Goal: Register for event/course

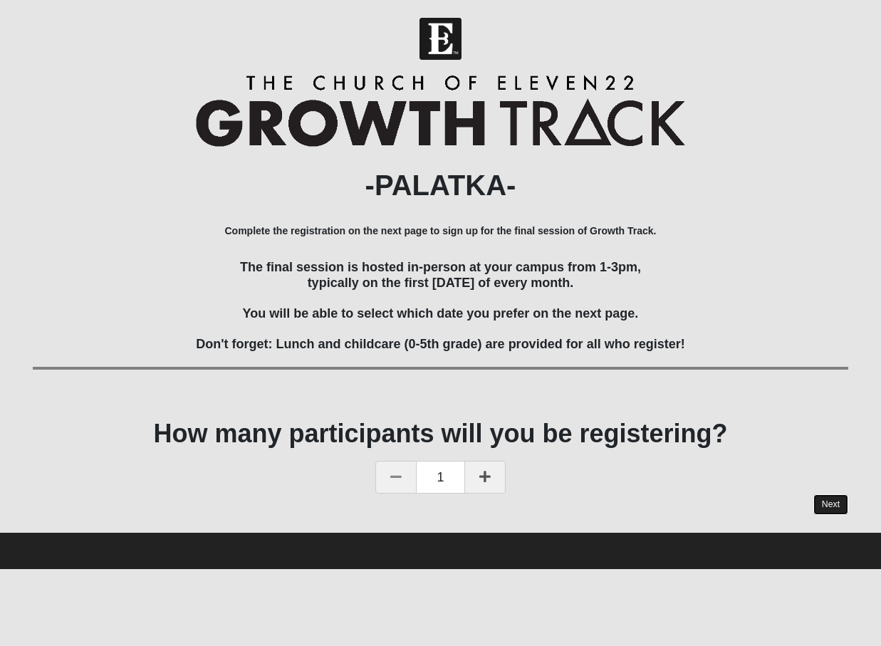
click at [836, 507] on link "Next" at bounding box center [831, 504] width 35 height 21
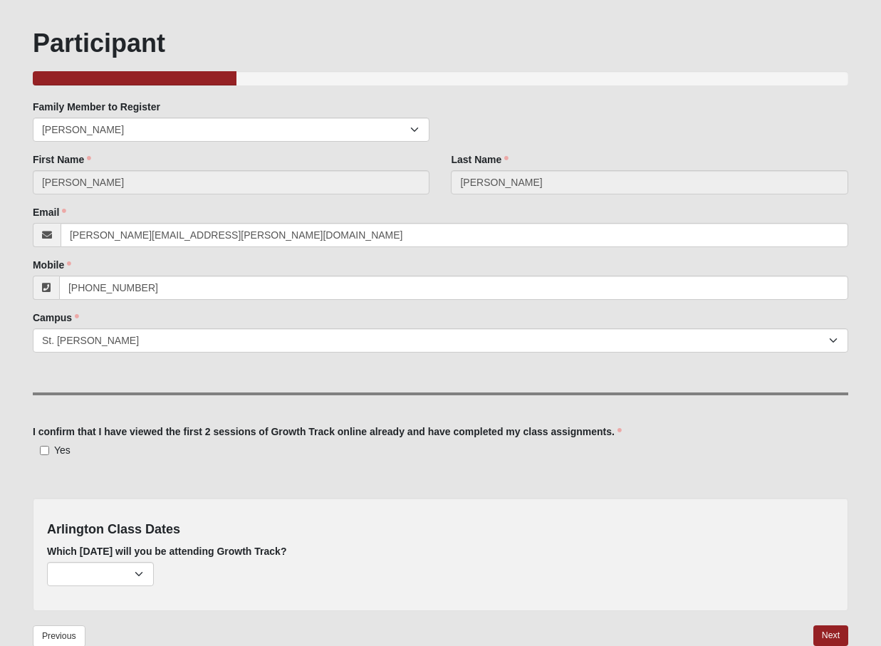
scroll to position [68, 0]
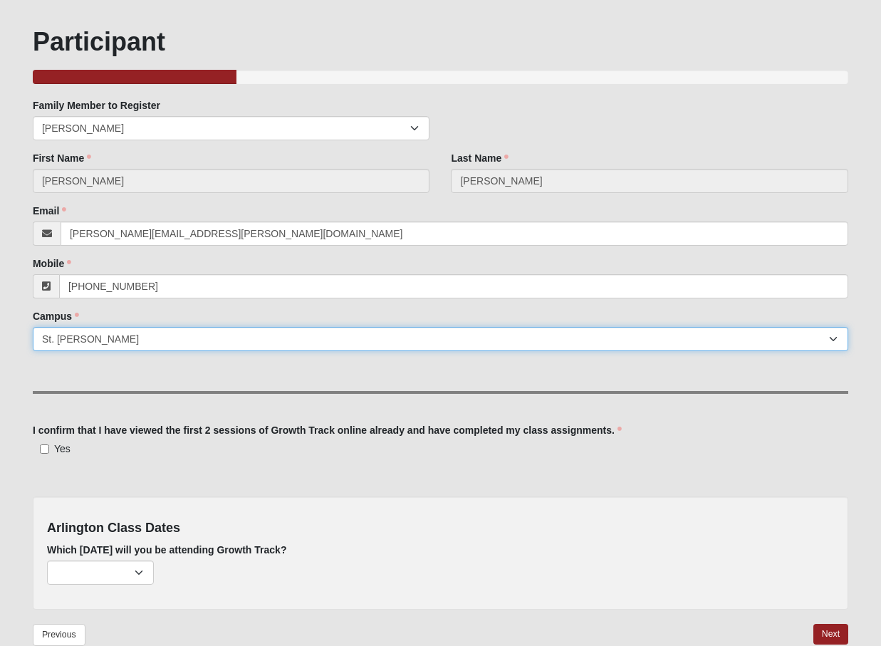
click at [301, 348] on select "Arlington Baymeadows Eleven22 Online [PERSON_NAME][GEOGRAPHIC_DATA] Jesup [GEOG…" at bounding box center [441, 339] width 816 height 24
click at [33, 327] on select "Arlington Baymeadows Eleven22 Online [PERSON_NAME][GEOGRAPHIC_DATA] Jesup [GEOG…" at bounding box center [441, 339] width 816 height 24
click at [125, 341] on select "Arlington Baymeadows Eleven22 Online [PERSON_NAME][GEOGRAPHIC_DATA] Jesup [GEOG…" at bounding box center [441, 339] width 816 height 24
select select "11"
click at [33, 327] on select "Arlington Baymeadows Eleven22 Online [PERSON_NAME][GEOGRAPHIC_DATA] Jesup [GEOG…" at bounding box center [441, 339] width 816 height 24
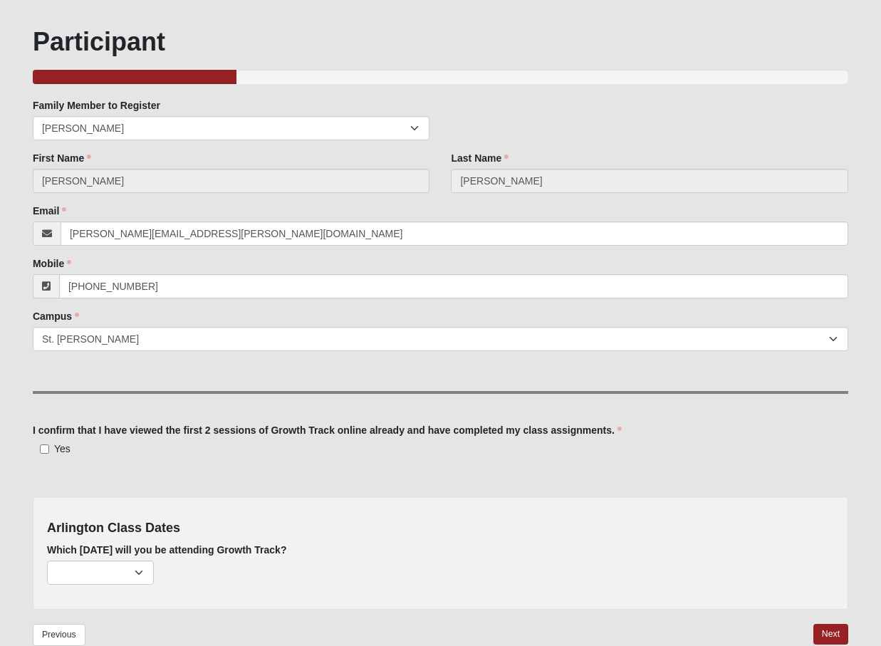
drag, startPoint x: 161, startPoint y: 483, endPoint x: 127, endPoint y: 472, distance: 35.8
click at [161, 483] on div "Family Member to Register [PERSON_NAME] [PERSON_NAME] [PERSON_NAME] [PERSON_NAM…" at bounding box center [441, 353] width 816 height 511
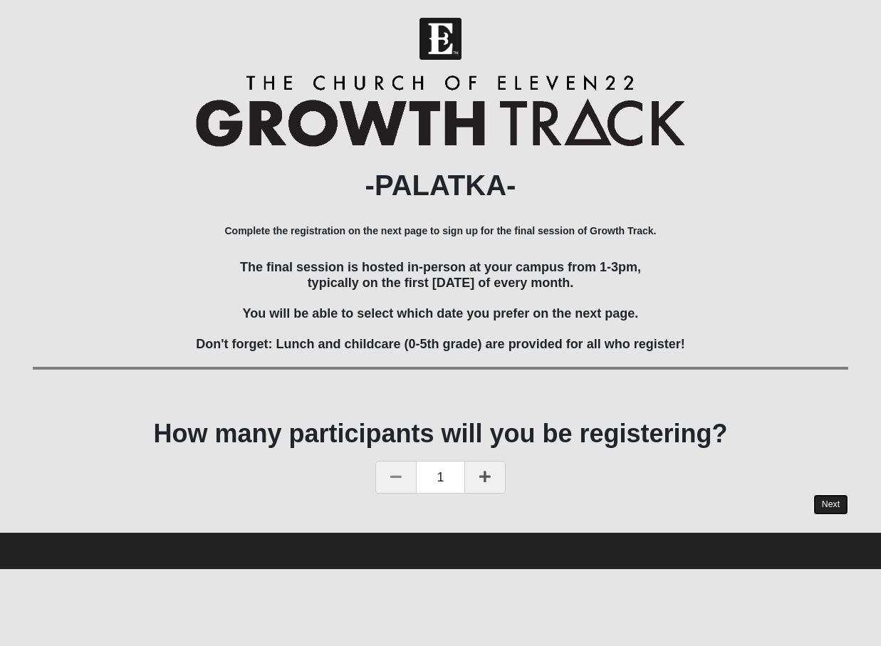
click at [821, 499] on link "Next" at bounding box center [831, 504] width 35 height 21
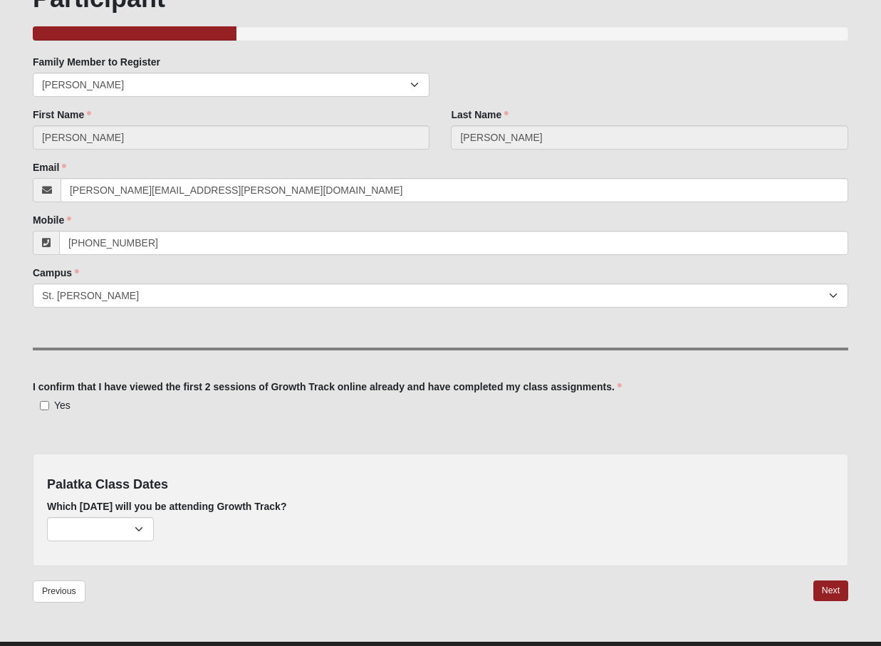
scroll to position [143, 0]
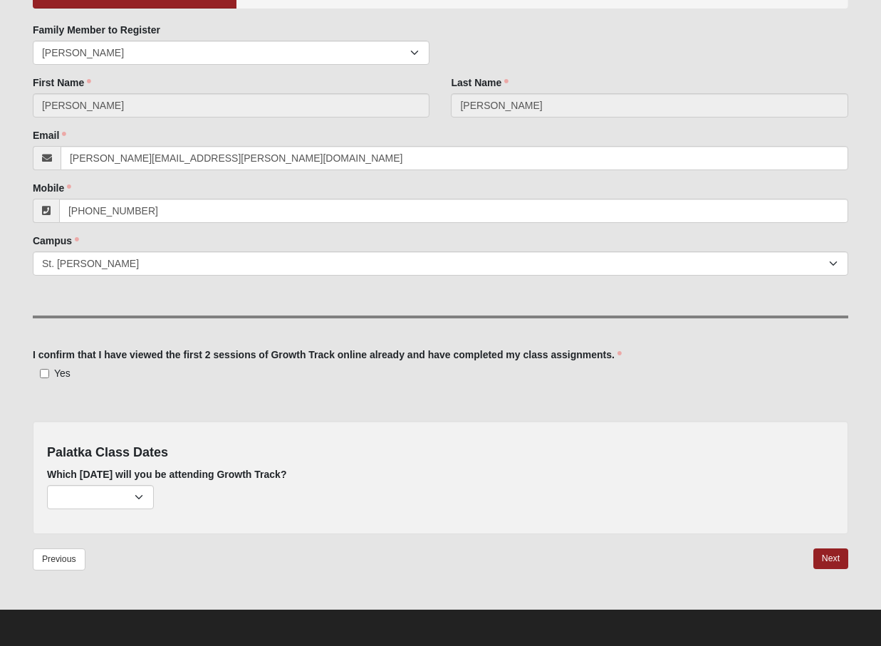
click at [58, 371] on span "Yes" at bounding box center [62, 373] width 16 height 11
click at [49, 371] on input "Yes" at bounding box center [44, 373] width 9 height 9
checkbox input "true"
click at [117, 497] on select "February 2nd (none remaining) March 2nd (none remaining) April 6th (none remain…" at bounding box center [100, 497] width 107 height 24
select select "835"
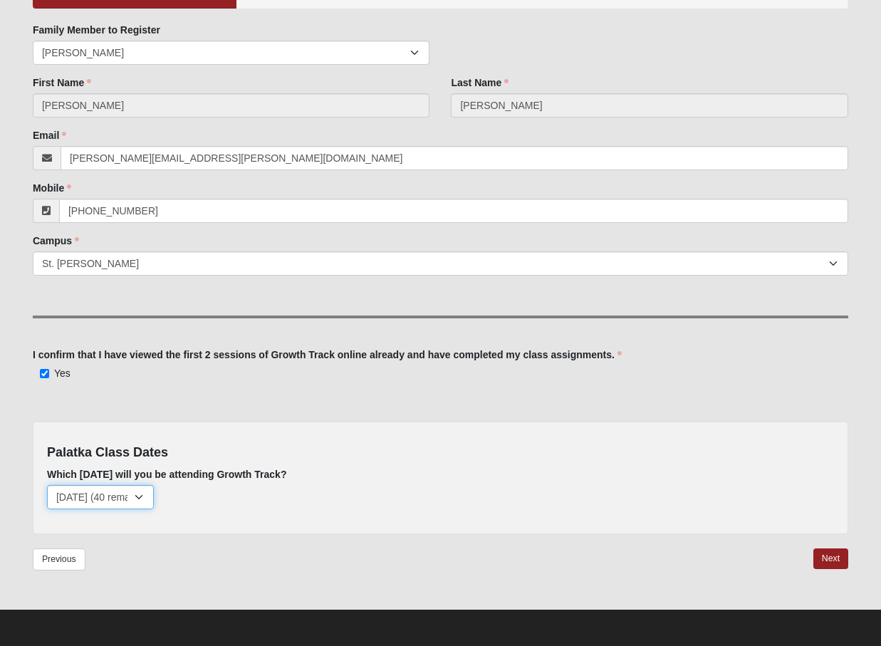
click at [47, 485] on select "February 2nd (none remaining) March 2nd (none remaining) April 6th (none remain…" at bounding box center [100, 497] width 107 height 24
click at [828, 555] on link "Next" at bounding box center [831, 559] width 35 height 21
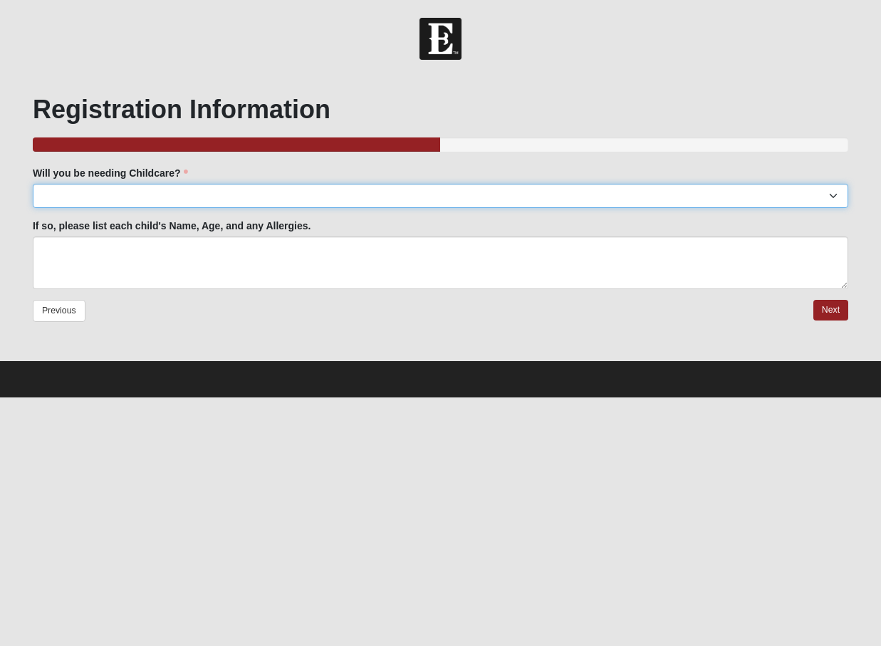
click at [156, 195] on select "Will you be needing Childcare?" at bounding box center [441, 196] width 816 height 24
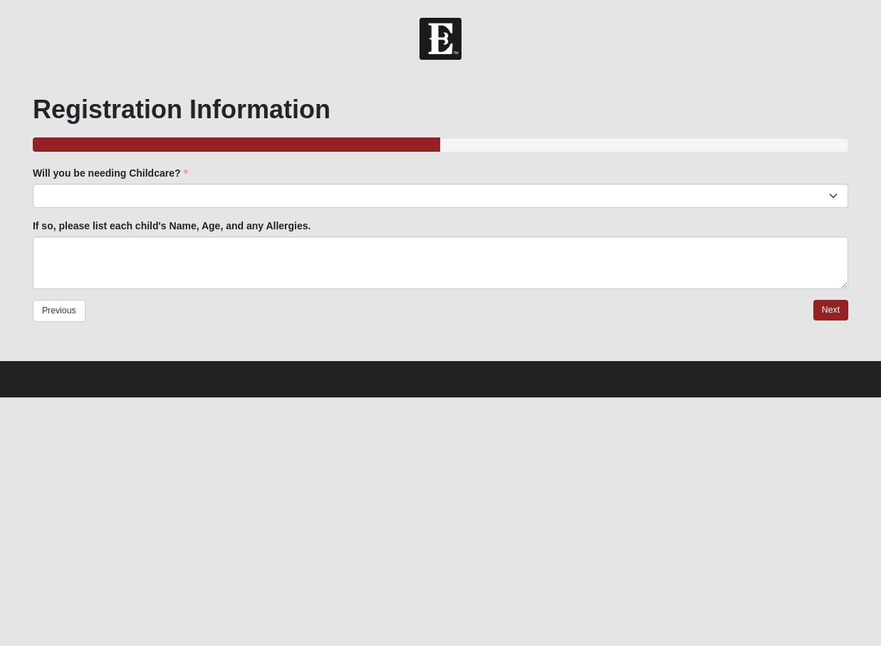
click at [172, 208] on div at bounding box center [441, 196] width 816 height 24
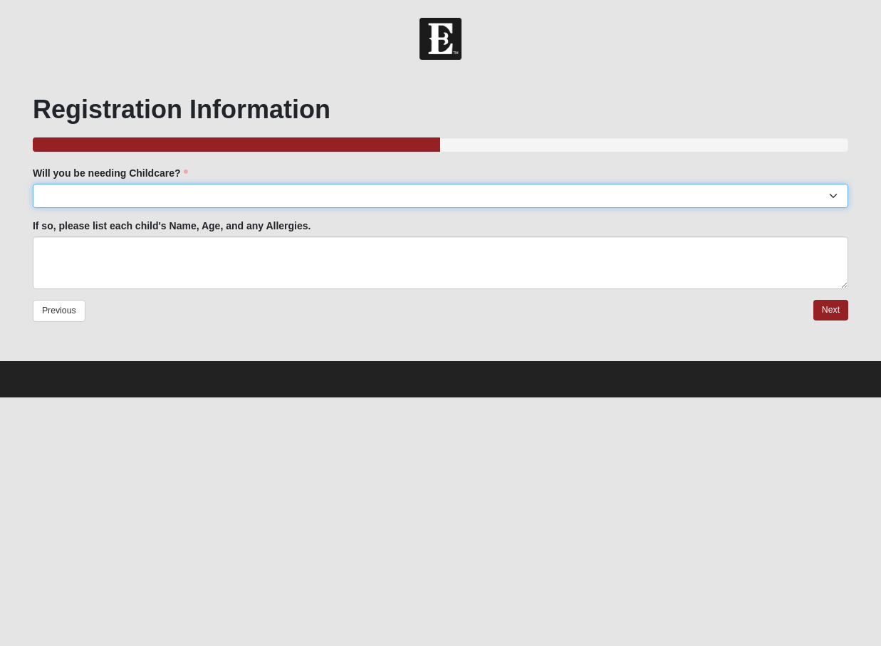
click at [172, 203] on select "Will you be needing Childcare?" at bounding box center [441, 196] width 816 height 24
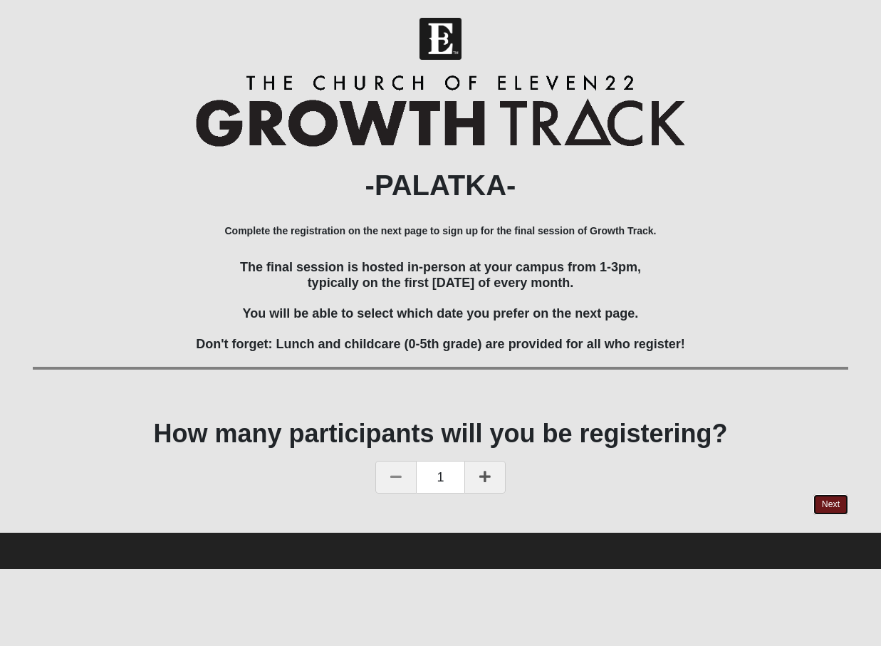
drag, startPoint x: 824, startPoint y: 505, endPoint x: 830, endPoint y: 496, distance: 10.9
click at [824, 505] on link "Next" at bounding box center [831, 504] width 35 height 21
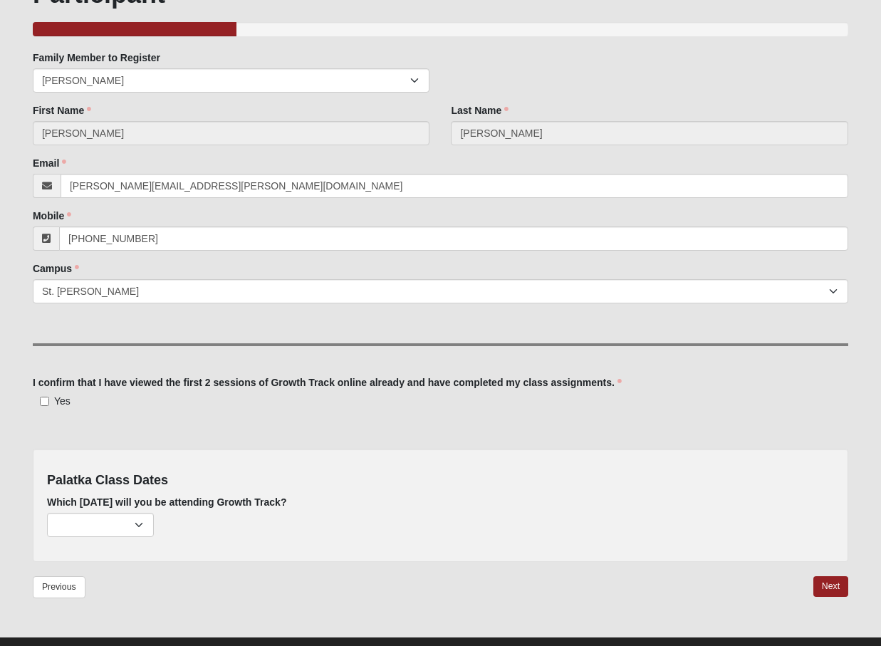
scroll to position [143, 0]
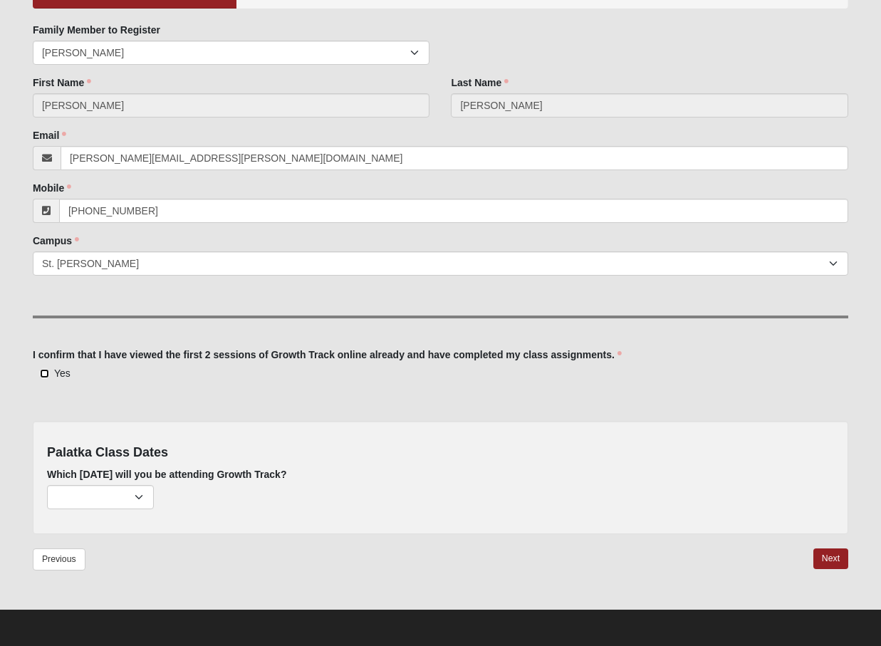
click at [48, 374] on input "Yes" at bounding box center [44, 373] width 9 height 9
checkbox input "true"
click at [104, 500] on select "February 2nd (none remaining) March 2nd (none remaining) April 6th (none remain…" at bounding box center [100, 497] width 107 height 24
select select "835"
click at [47, 485] on select "February 2nd (none remaining) March 2nd (none remaining) April 6th (none remain…" at bounding box center [100, 497] width 107 height 24
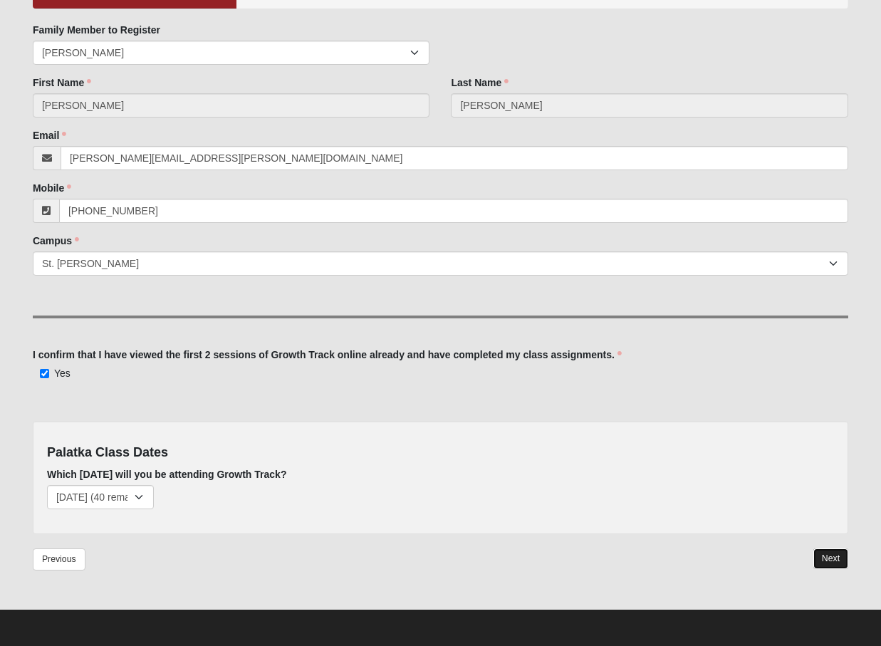
click at [835, 560] on link "Next" at bounding box center [831, 559] width 35 height 21
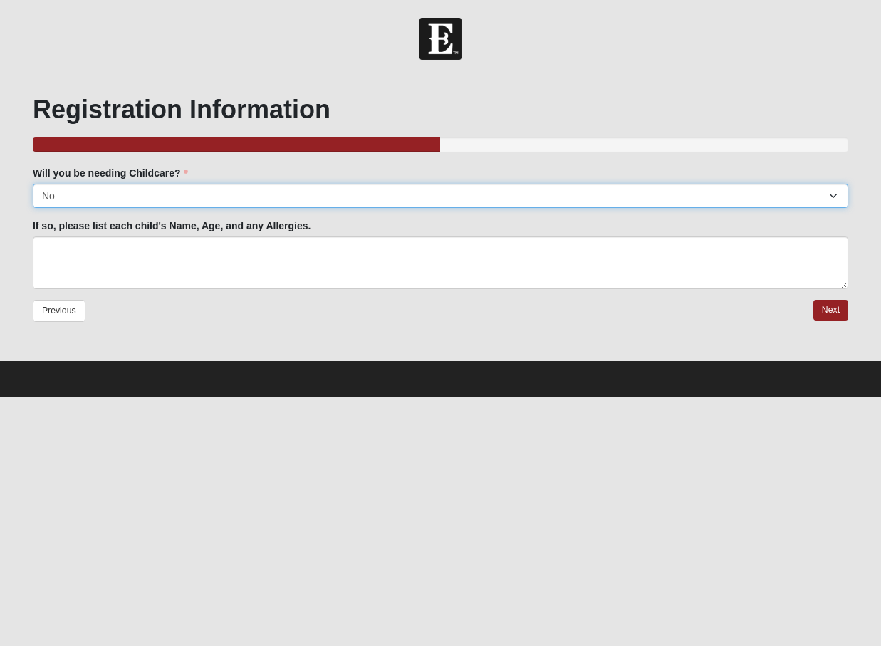
click at [216, 198] on select "No Yes" at bounding box center [441, 196] width 816 height 24
click at [33, 184] on select "No Yes" at bounding box center [441, 196] width 816 height 24
click at [208, 189] on select "No Yes" at bounding box center [441, 196] width 816 height 24
select select "No"
click at [33, 184] on select "No Yes" at bounding box center [441, 196] width 816 height 24
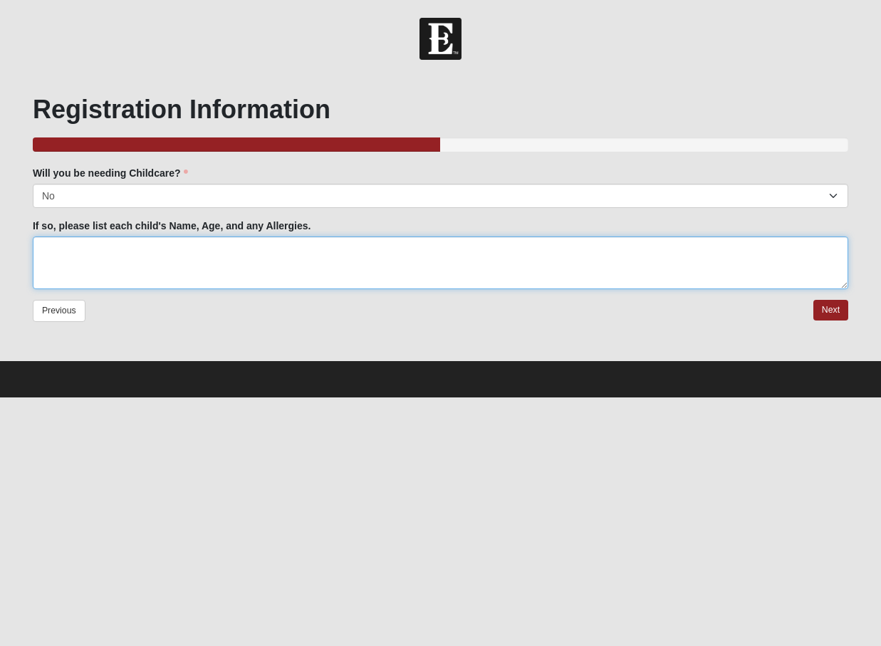
click at [163, 249] on textarea "If so, please list each child's Name, Age, and any Allergies." at bounding box center [441, 263] width 816 height 53
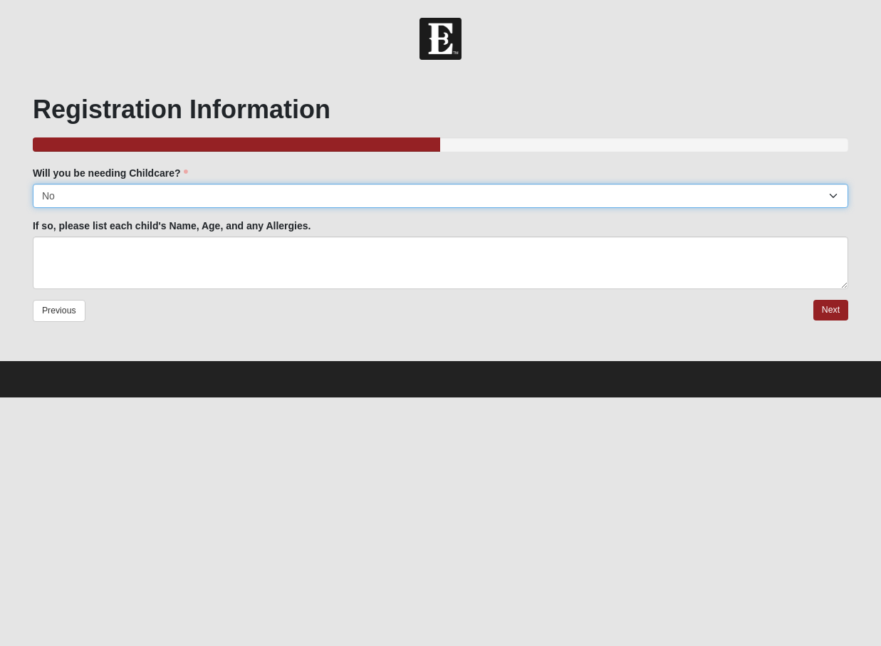
click at [166, 197] on select "No Yes" at bounding box center [441, 196] width 816 height 24
select select
click at [33, 184] on select "No Yes" at bounding box center [441, 196] width 816 height 24
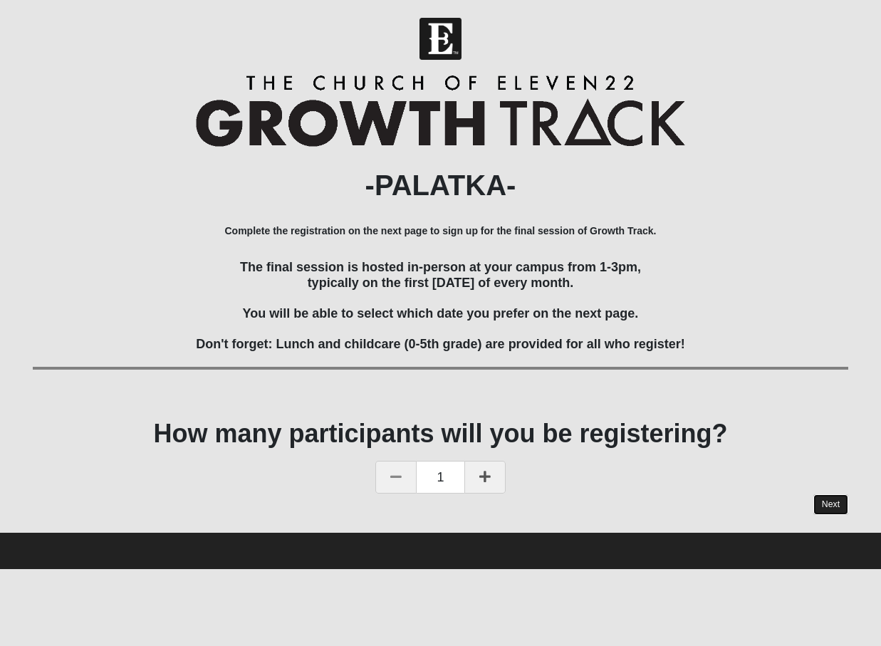
click at [821, 505] on link "Next" at bounding box center [831, 504] width 35 height 21
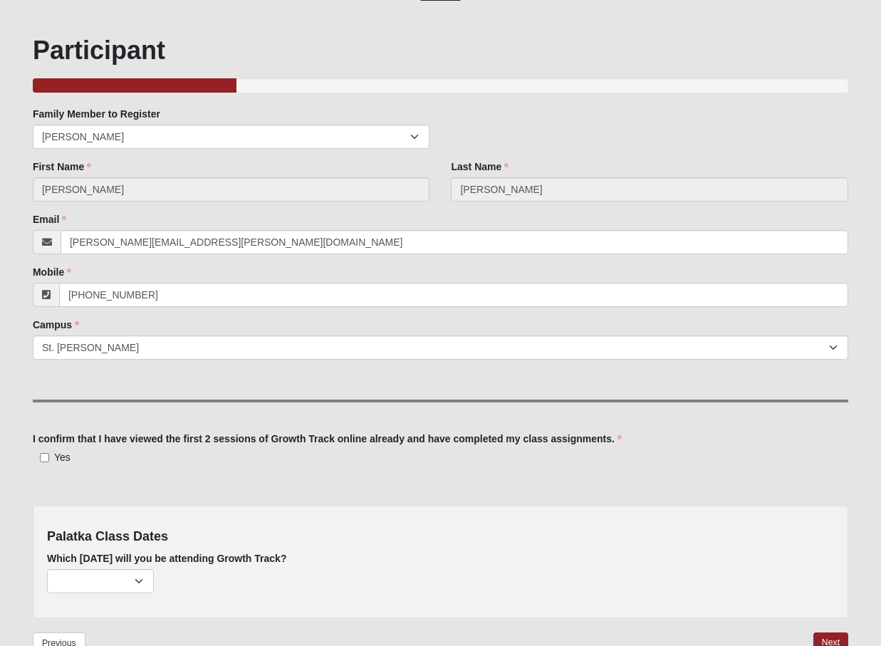
scroll to position [143, 0]
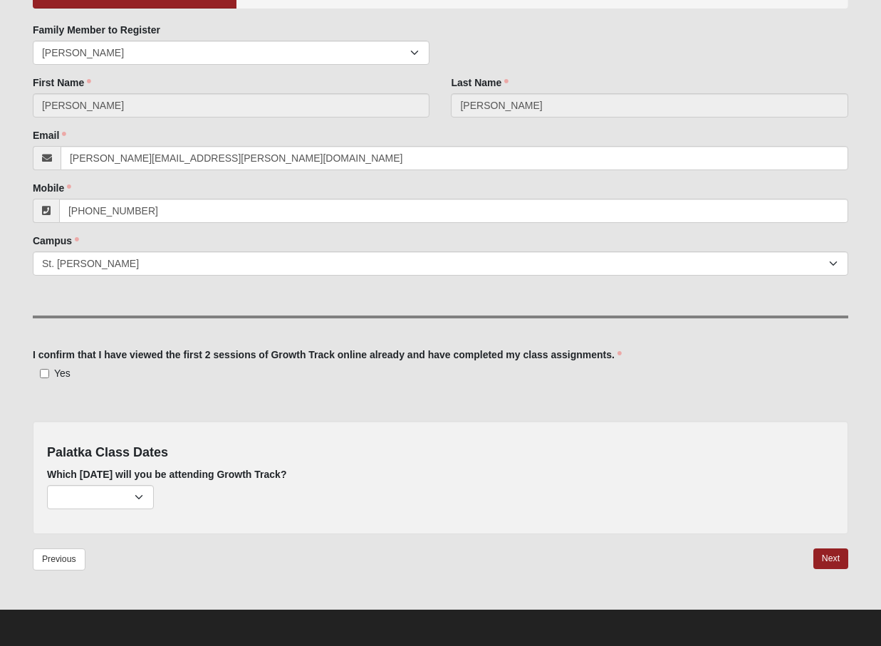
click at [45, 366] on label "Yes" at bounding box center [52, 373] width 38 height 14
click at [45, 369] on input "Yes" at bounding box center [44, 373] width 9 height 9
checkbox input "true"
click at [114, 495] on select "February 2nd (none remaining) March 2nd (none remaining) April 6th (none remain…" at bounding box center [100, 497] width 107 height 24
select select "835"
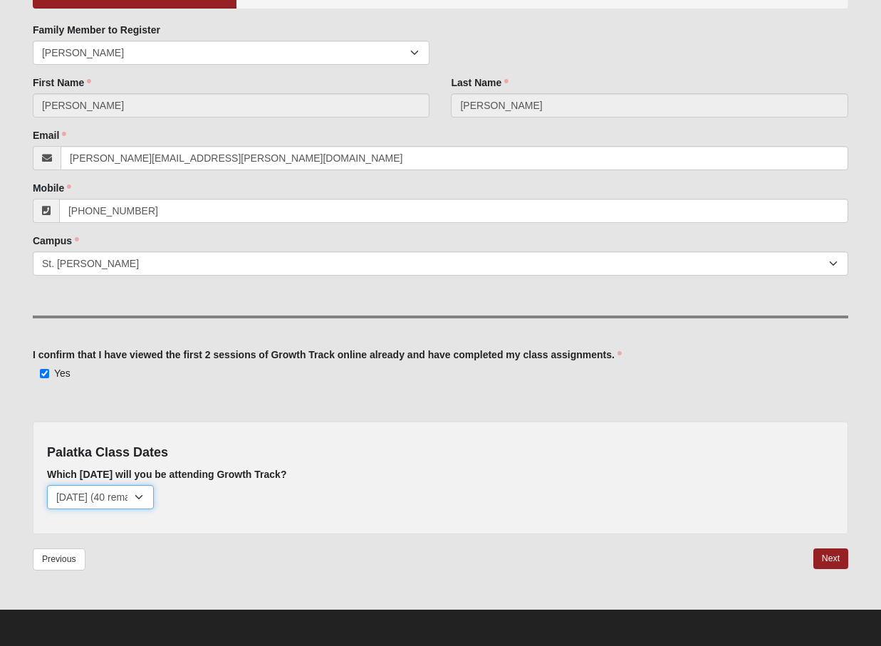
click at [47, 485] on select "February 2nd (none remaining) March 2nd (none remaining) April 6th (none remain…" at bounding box center [100, 497] width 107 height 24
click at [838, 559] on link "Next" at bounding box center [831, 559] width 35 height 21
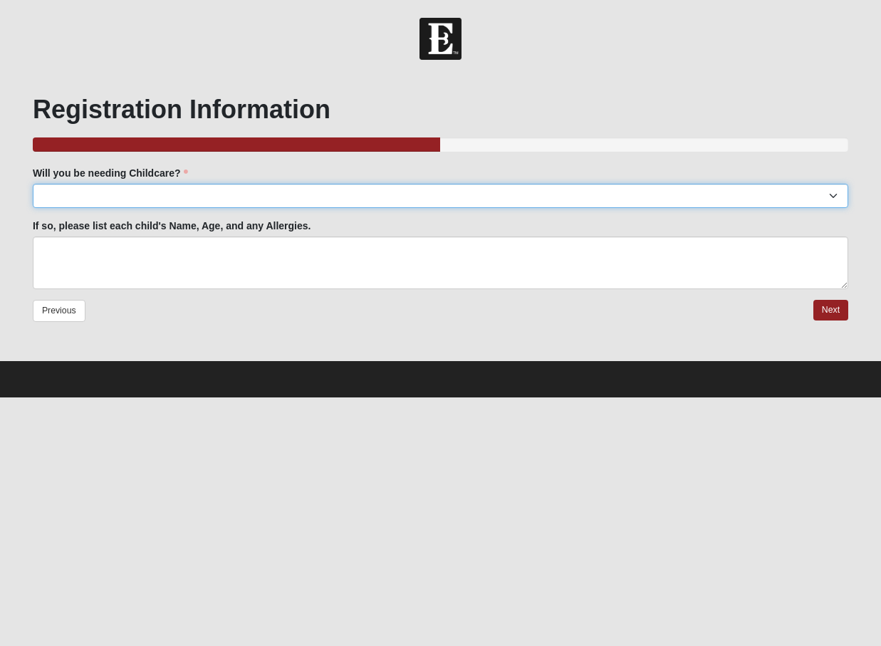
click at [189, 199] on select "No Yes" at bounding box center [441, 196] width 816 height 24
select select "No"
click at [33, 184] on select "No Yes" at bounding box center [441, 196] width 816 height 24
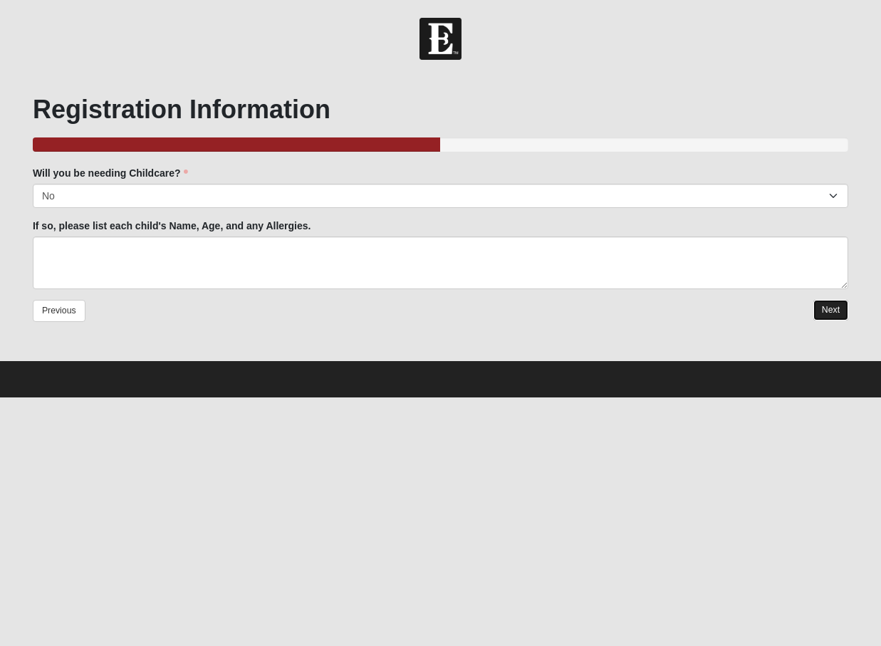
click at [824, 303] on link "Next" at bounding box center [831, 310] width 35 height 21
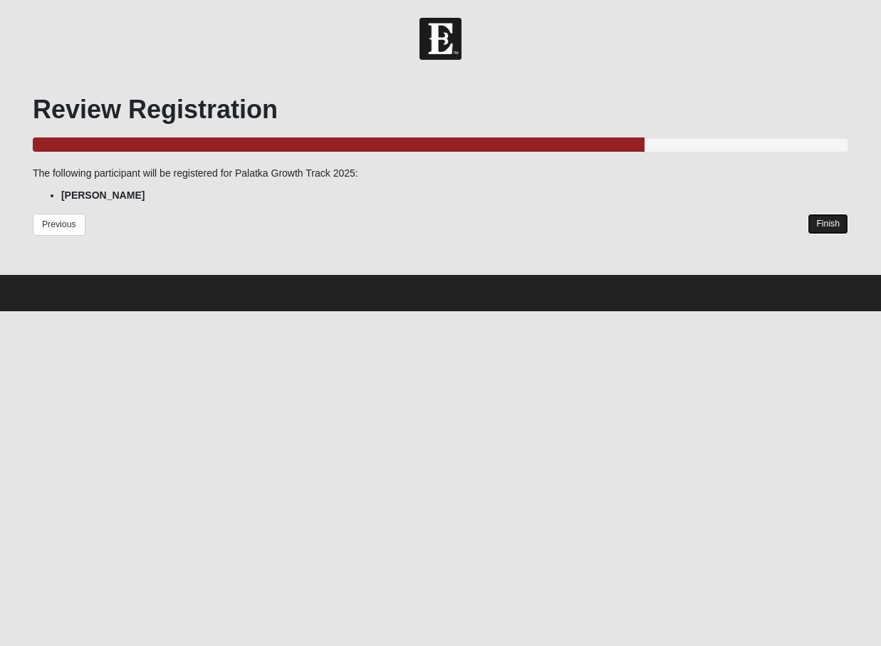
click at [824, 220] on link "Finish" at bounding box center [828, 224] width 41 height 21
